Goal: Task Accomplishment & Management: Complete application form

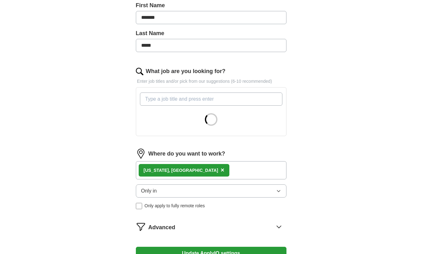
scroll to position [144, 0]
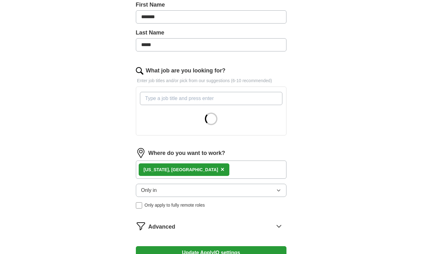
click at [221, 169] on span "×" at bounding box center [223, 169] width 4 height 7
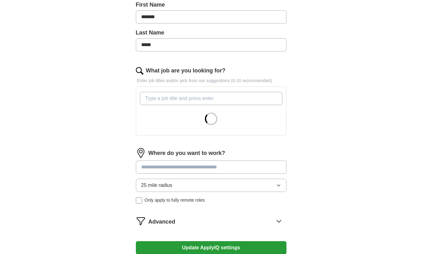
click at [177, 168] on form "Select a resume Spencer Coney_CV 2025.pdf 08/27/2025, 18:07 Upload a different …" at bounding box center [211, 109] width 151 height 337
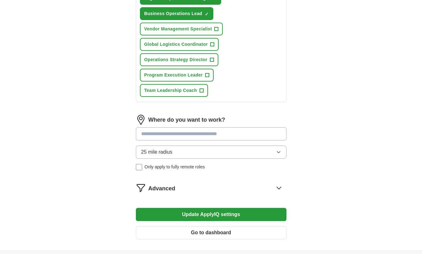
scroll to position [443, 0]
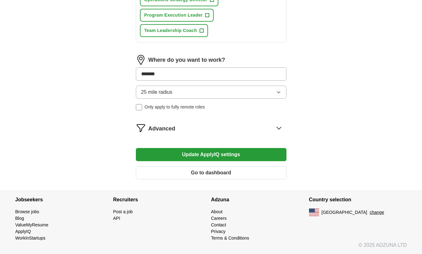
type input "********"
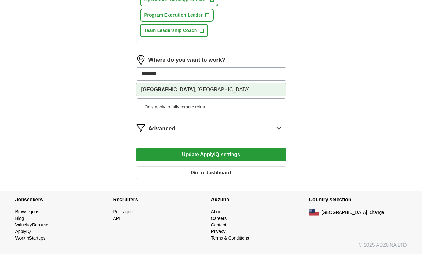
click at [180, 91] on li "Honolulu , HI" at bounding box center [211, 90] width 150 height 13
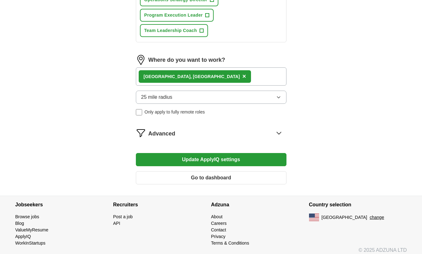
scroll to position [448, 0]
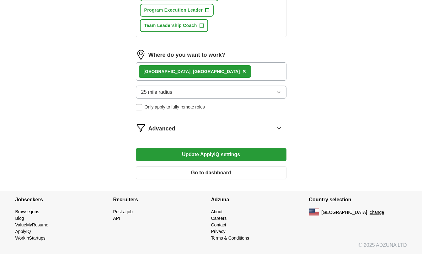
click at [204, 156] on button "Update ApplyIQ settings" at bounding box center [211, 154] width 151 height 13
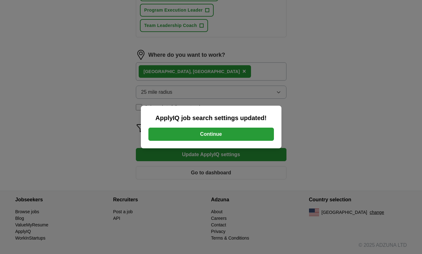
click at [194, 135] on button "Continue" at bounding box center [212, 134] width 126 height 13
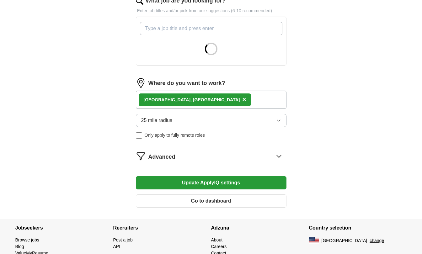
scroll to position [243, 0]
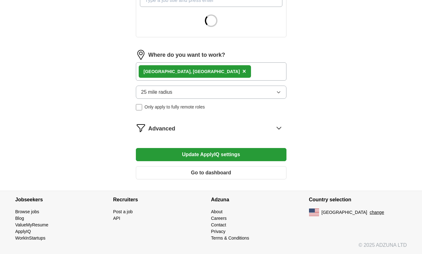
click at [188, 94] on button "25 mile radius" at bounding box center [211, 92] width 151 height 13
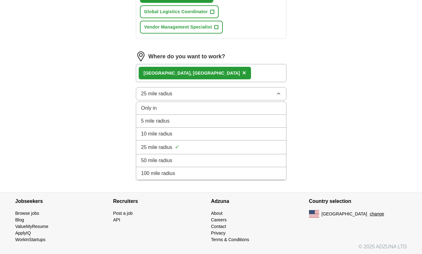
scroll to position [402, 0]
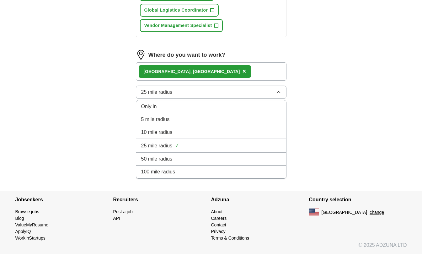
click at [160, 166] on li "100 mile radius" at bounding box center [211, 172] width 150 height 13
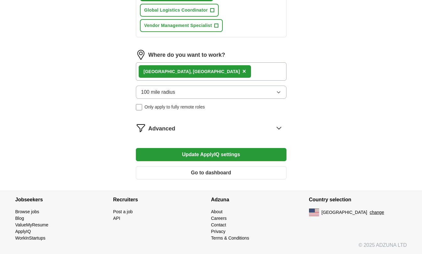
click at [185, 152] on button "Update ApplyIQ settings" at bounding box center [211, 154] width 151 height 13
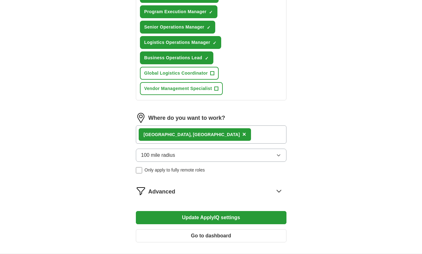
scroll to position [343, 0]
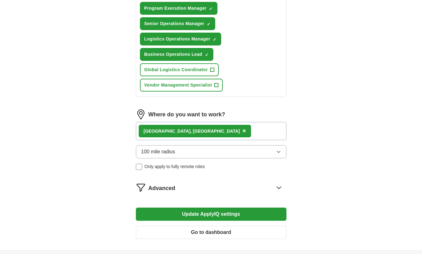
click at [227, 153] on button "100 mile radius" at bounding box center [211, 151] width 151 height 13
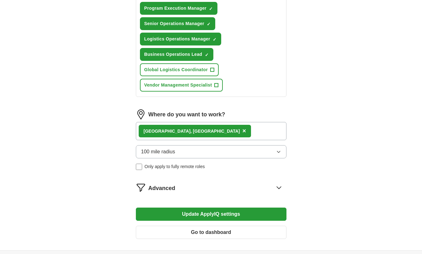
click at [182, 213] on button "Update ApplyIQ settings" at bounding box center [211, 214] width 151 height 13
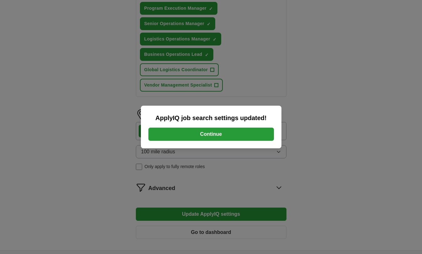
click at [204, 134] on button "Continue" at bounding box center [212, 134] width 126 height 13
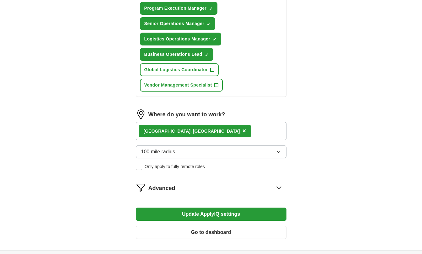
scroll to position [317, 0]
